Goal: Task Accomplishment & Management: Use online tool/utility

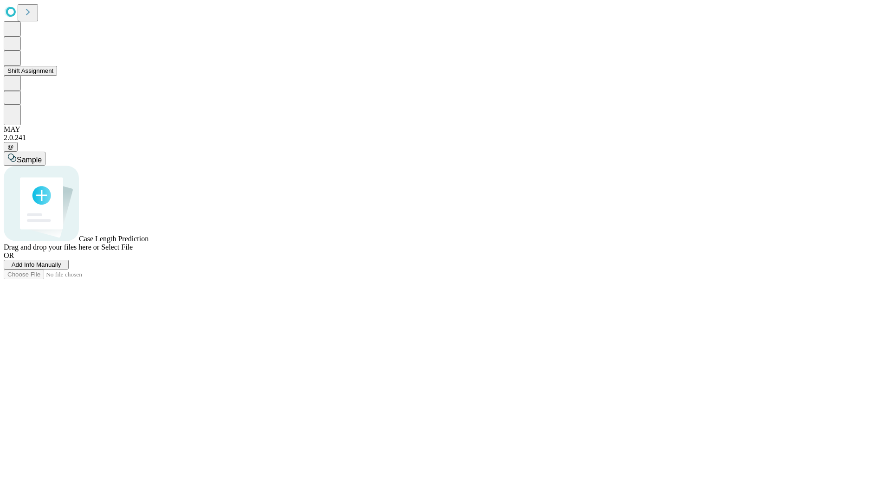
click at [57, 76] on button "Shift Assignment" at bounding box center [30, 71] width 53 height 10
